Goal: Task Accomplishment & Management: Manage account settings

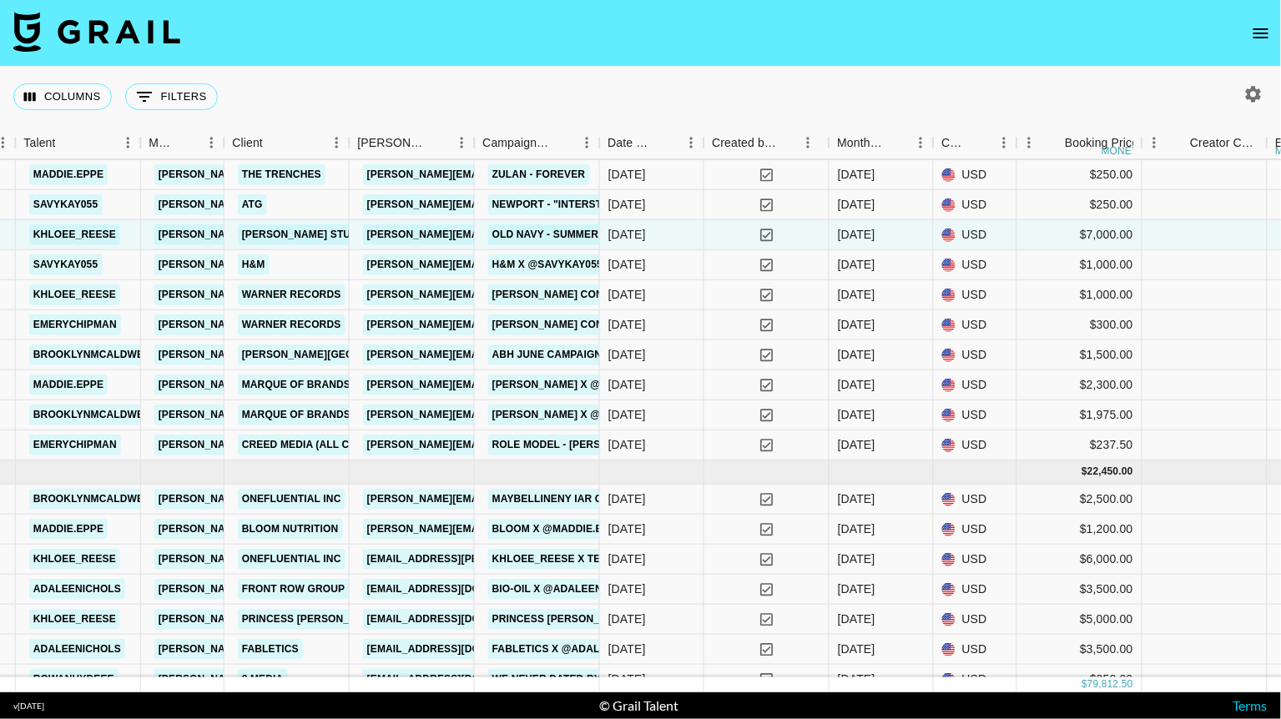
scroll to position [748, 539]
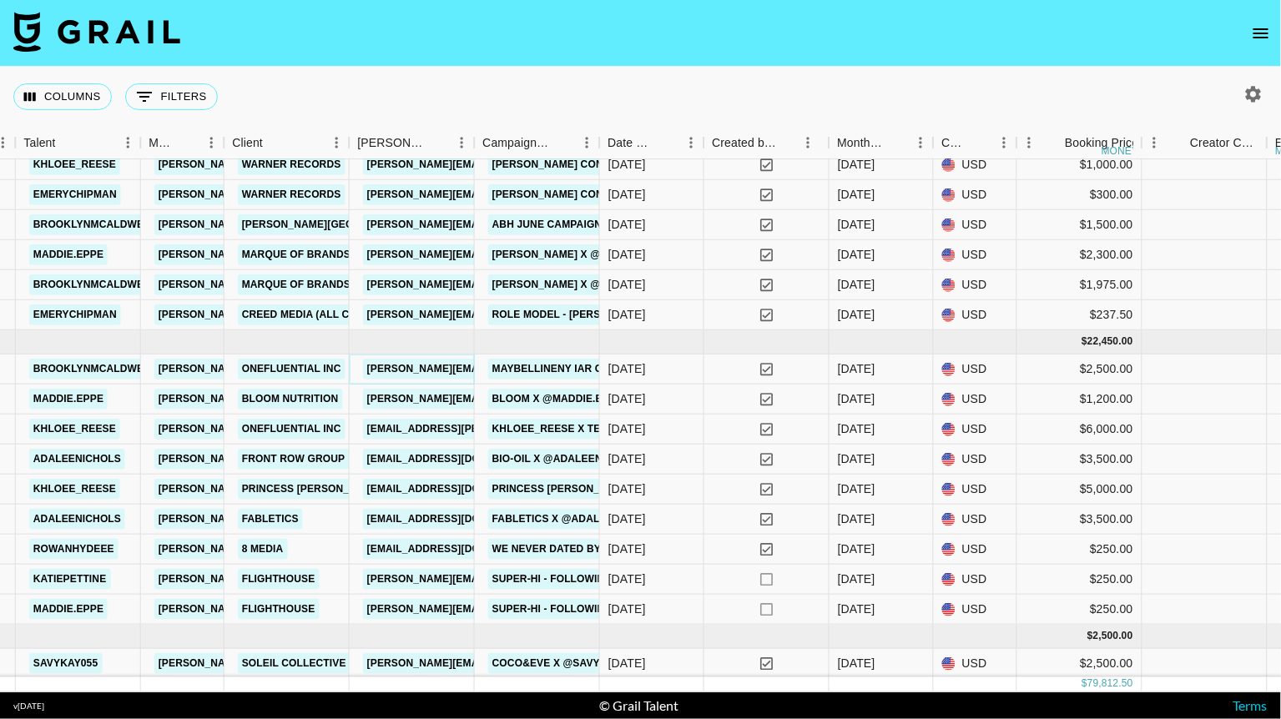
click at [419, 367] on link "[PERSON_NAME][EMAIL_ADDRESS][DOMAIN_NAME]" at bounding box center [499, 369] width 272 height 21
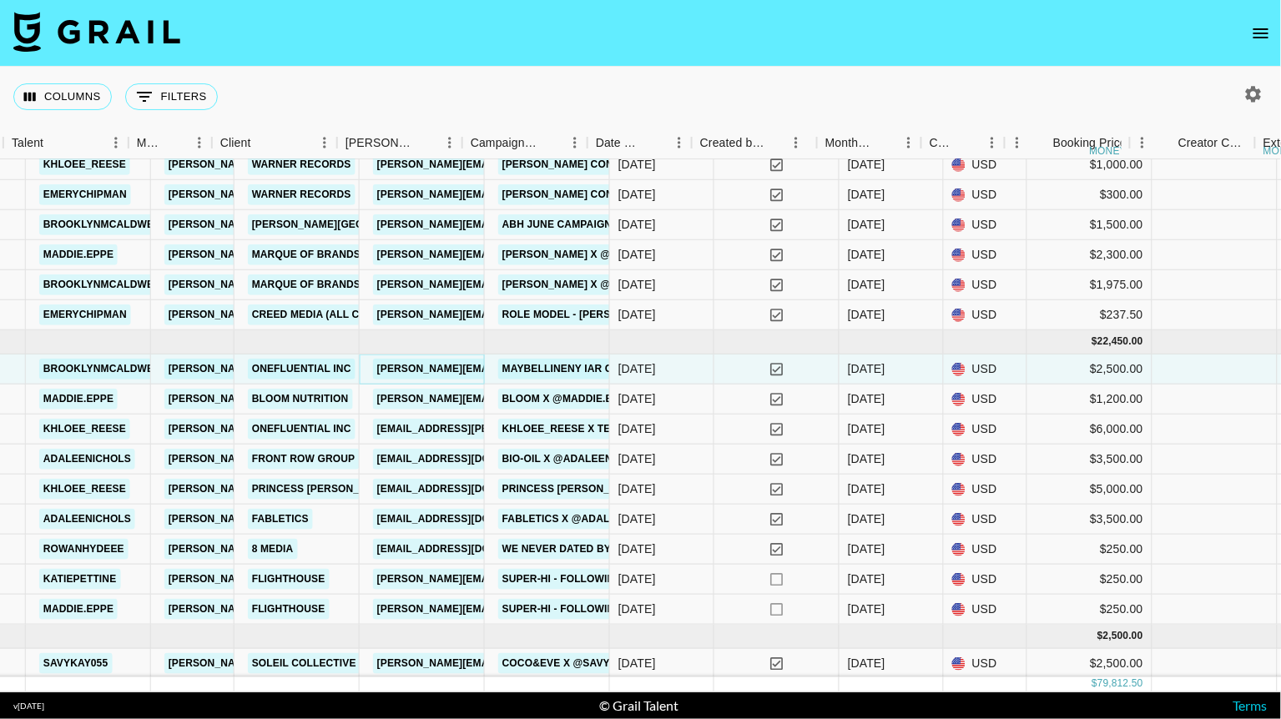
scroll to position [748, 511]
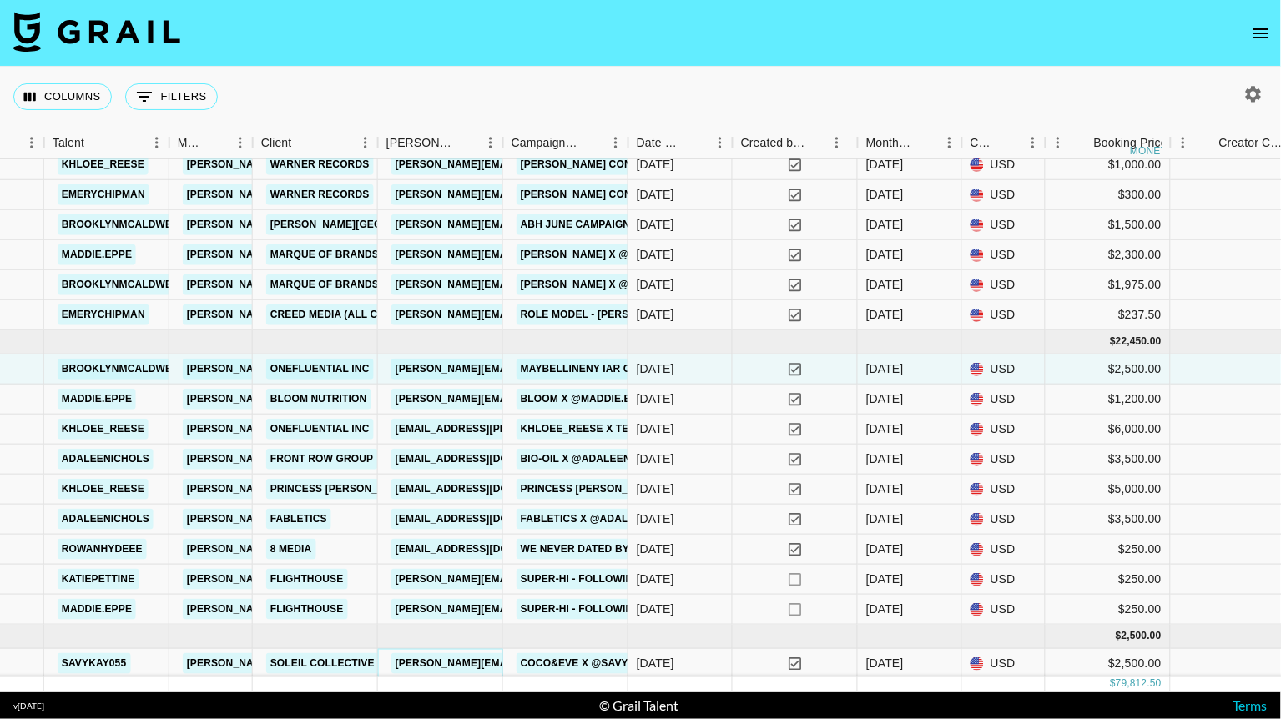
click at [436, 660] on link "sarah.rahman@cocoandeve.com" at bounding box center [570, 663] width 358 height 21
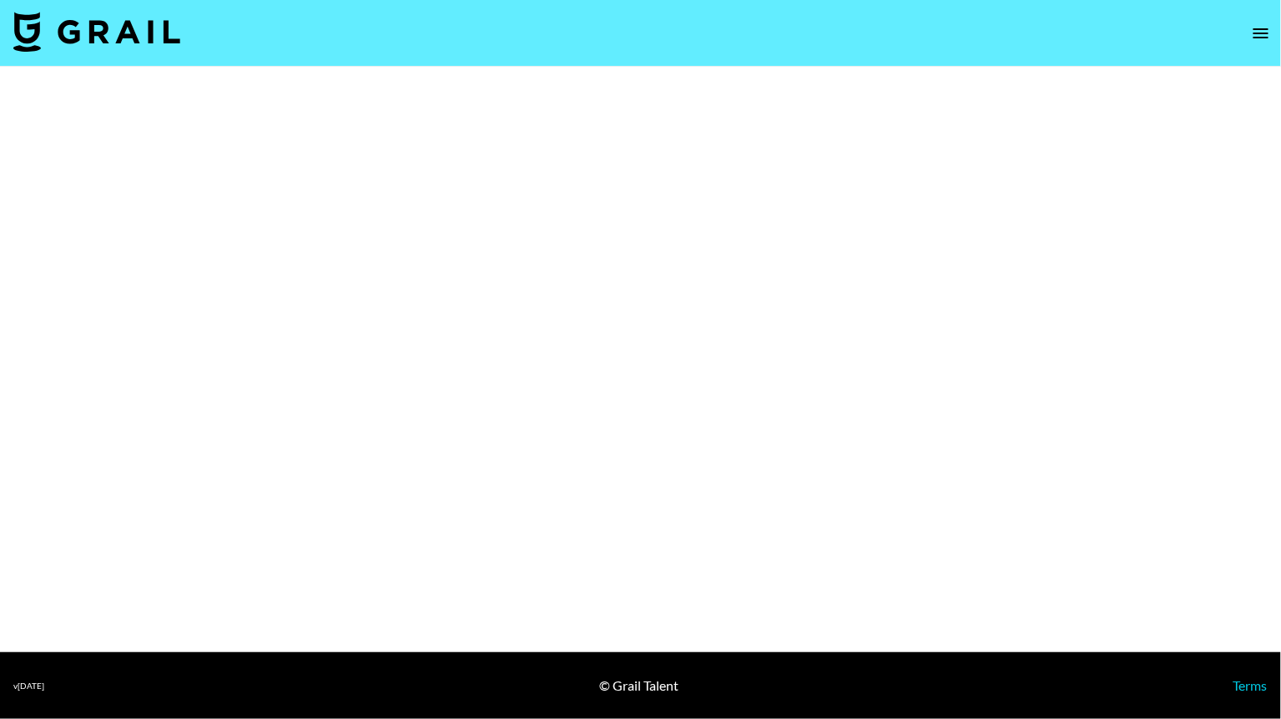
select select "Brand"
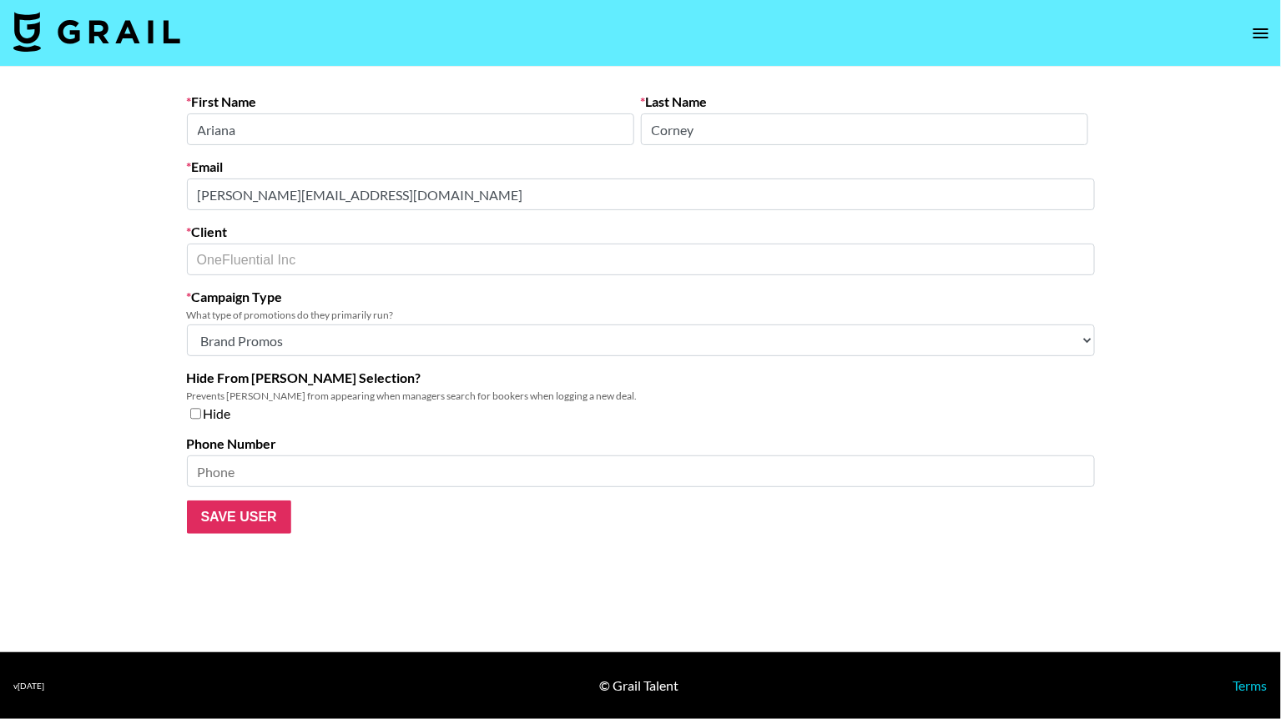
click at [393, 167] on div "Email [PERSON_NAME][EMAIL_ADDRESS][DOMAIN_NAME]" at bounding box center [641, 185] width 908 height 52
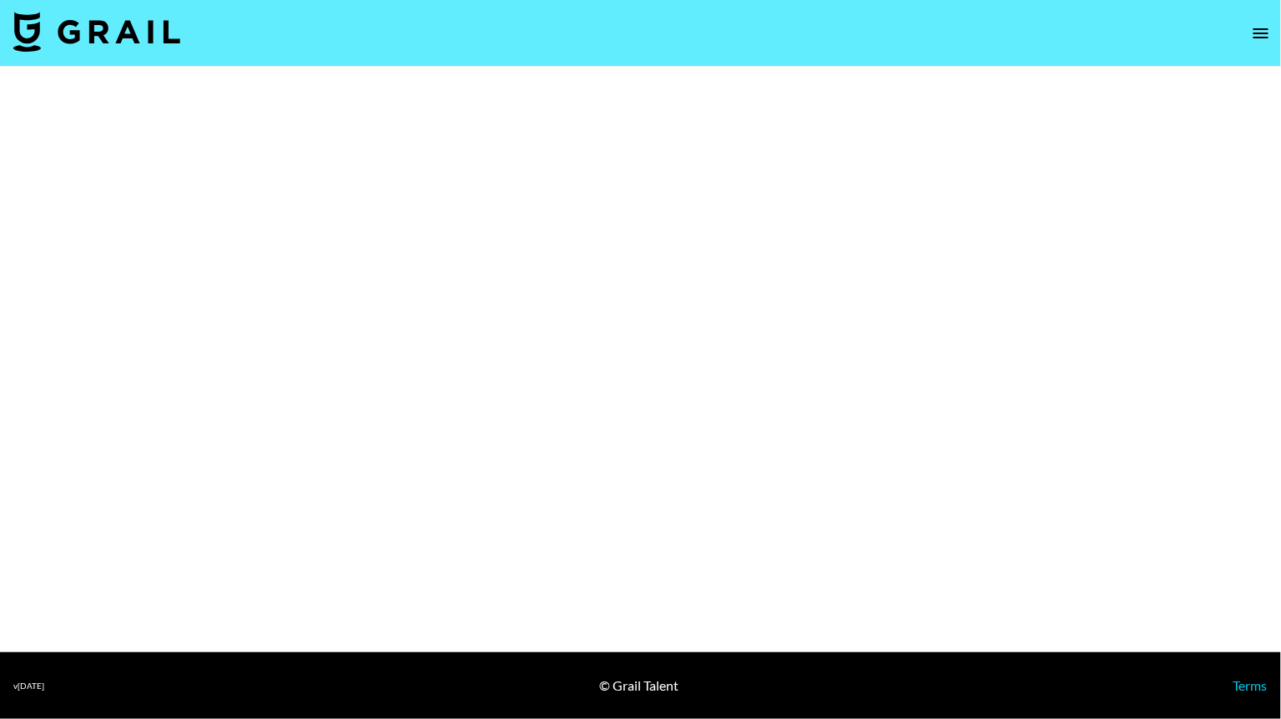
select select "Brand"
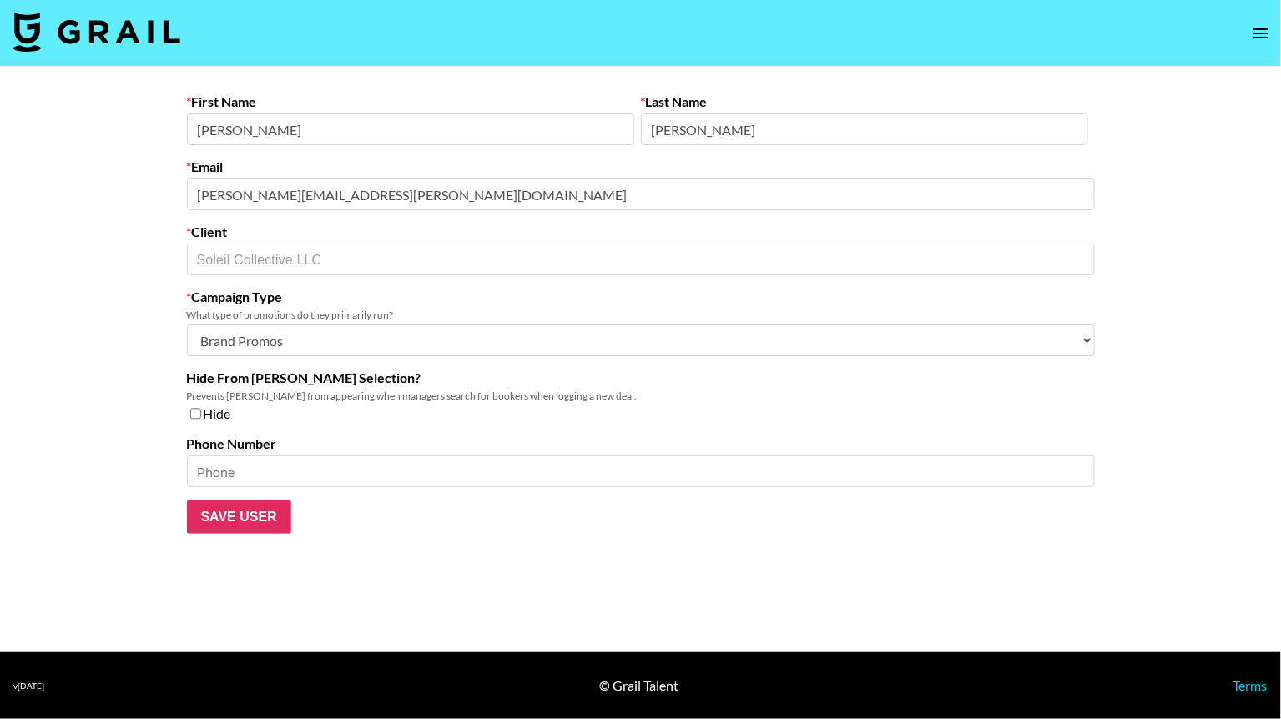
click at [510, 162] on div "Email sarah.rahman@cocoandeve.com" at bounding box center [641, 185] width 908 height 52
